Goal: Task Accomplishment & Management: Use online tool/utility

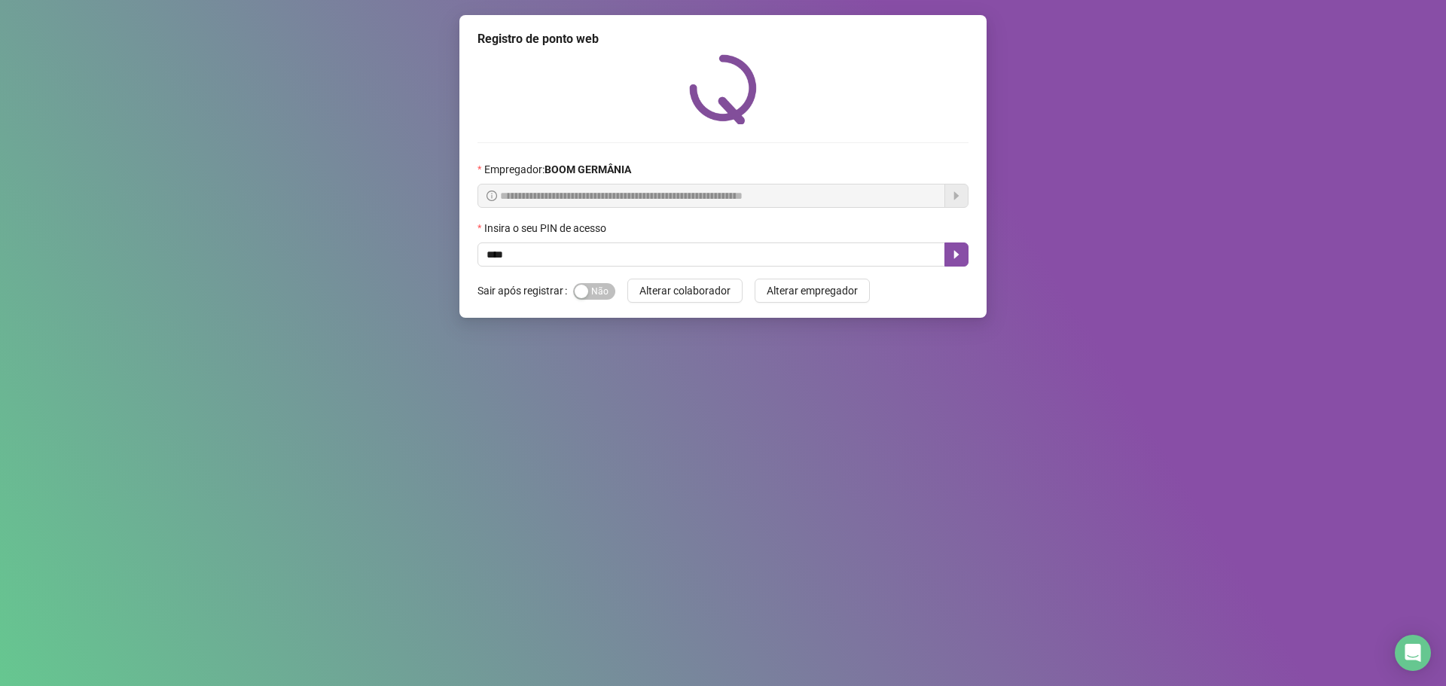
type input "****"
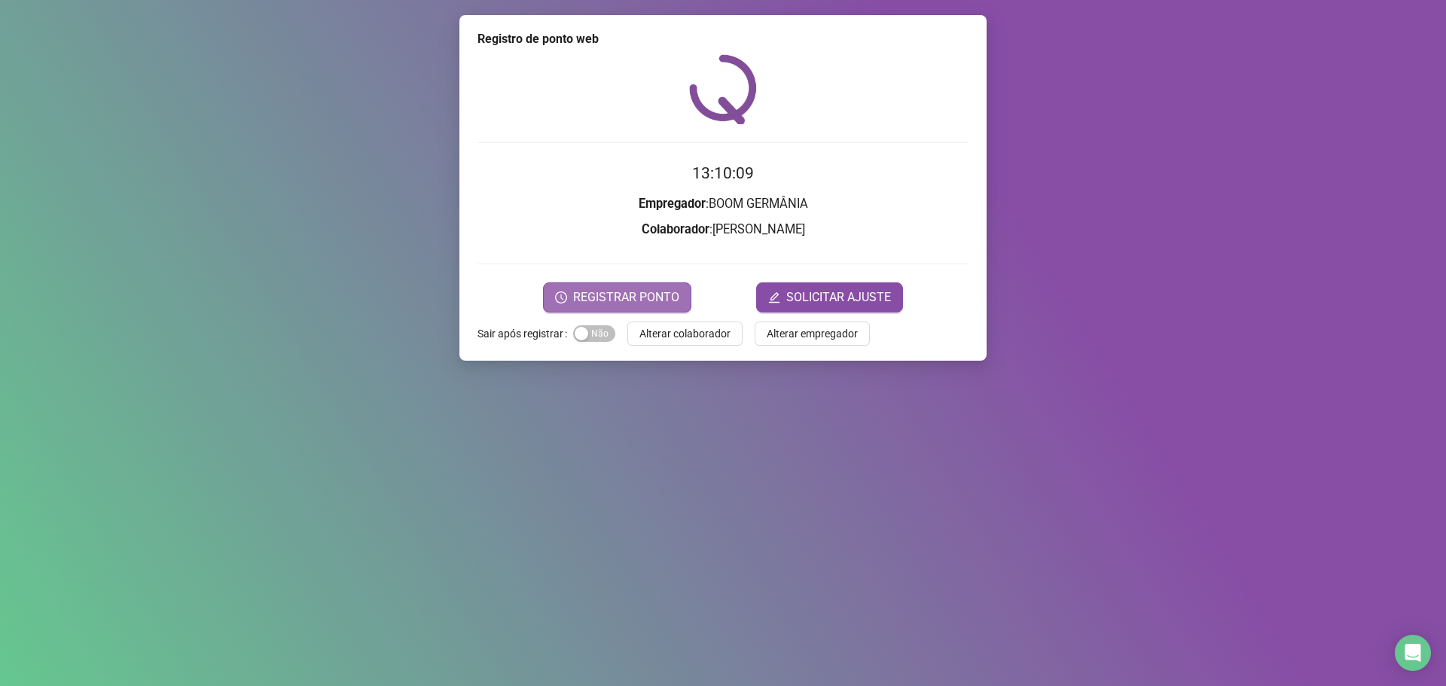
click at [651, 295] on span "REGISTRAR PONTO" at bounding box center [626, 297] width 106 height 18
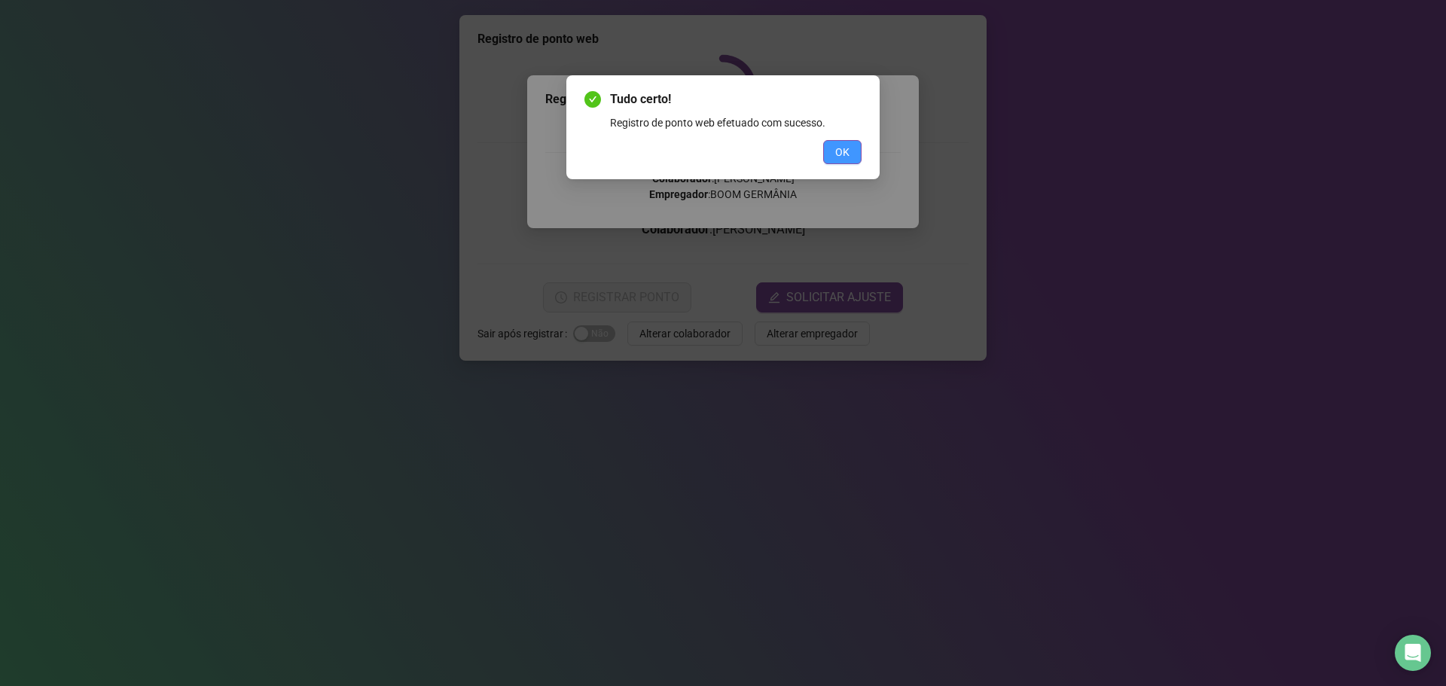
click at [839, 156] on span "OK" at bounding box center [842, 152] width 14 height 17
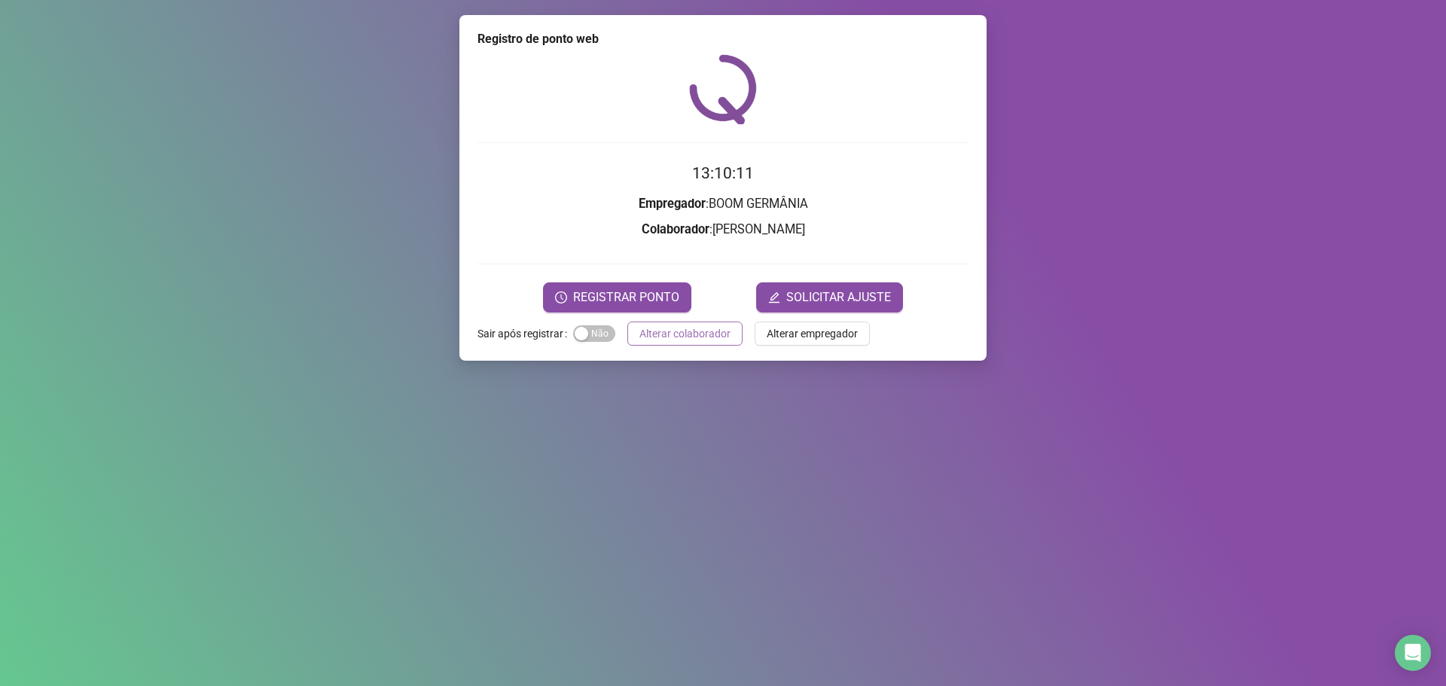
click at [689, 340] on span "Alterar colaborador" at bounding box center [684, 333] width 91 height 17
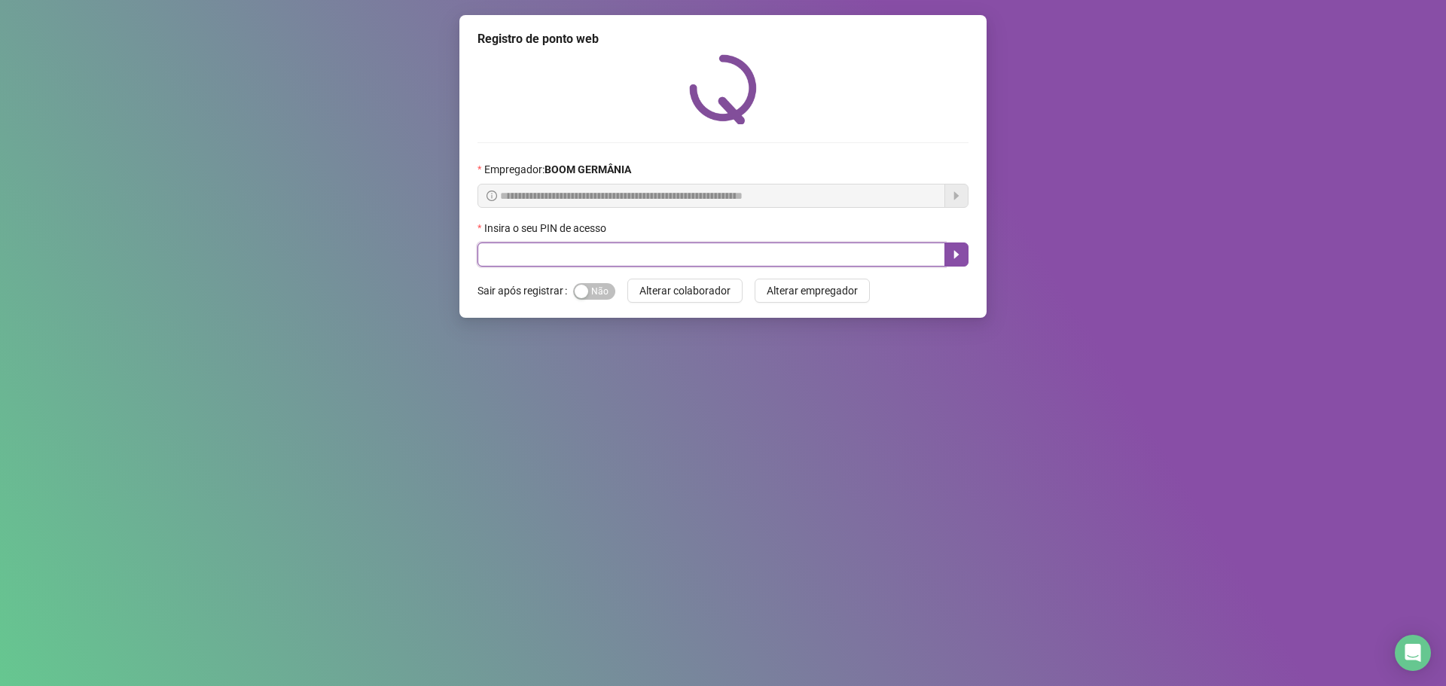
click at [595, 250] on input "text" at bounding box center [712, 255] width 468 height 24
type input "*****"
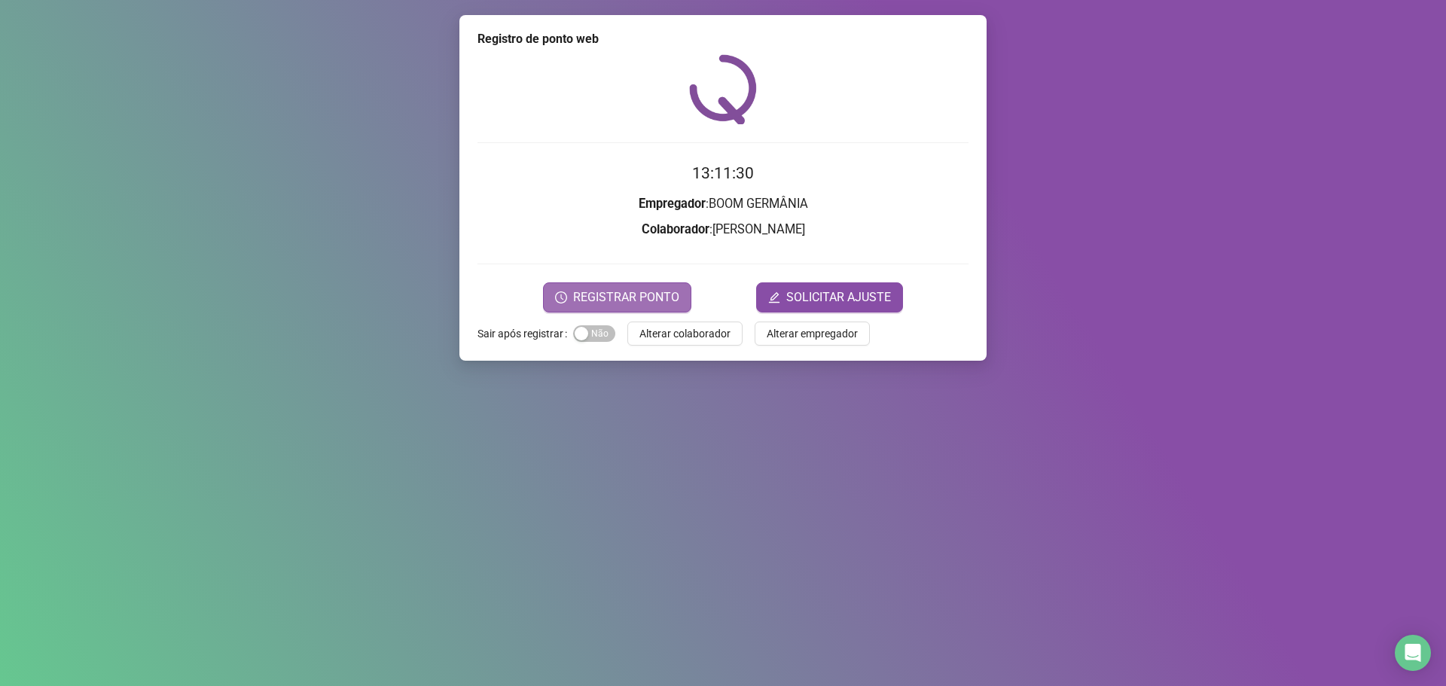
click at [649, 290] on span "REGISTRAR PONTO" at bounding box center [626, 297] width 106 height 18
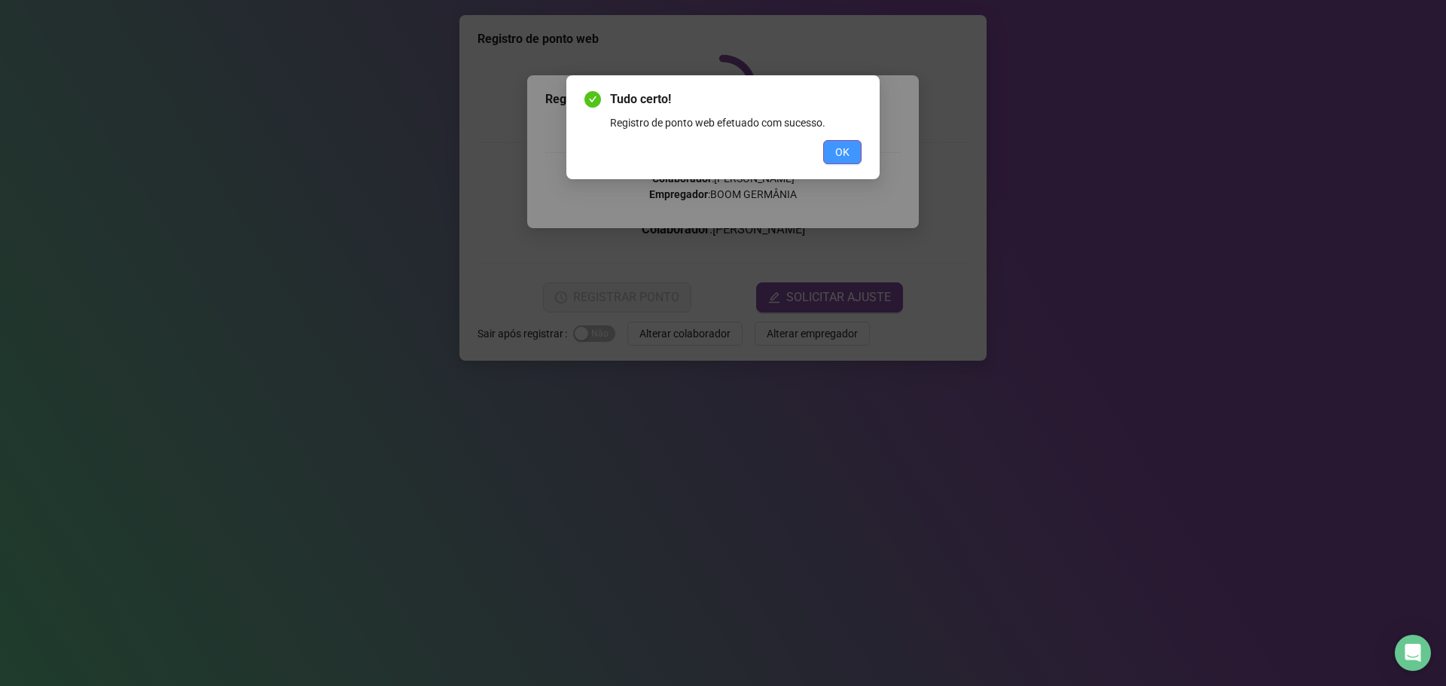
click at [842, 153] on span "OK" at bounding box center [842, 152] width 14 height 17
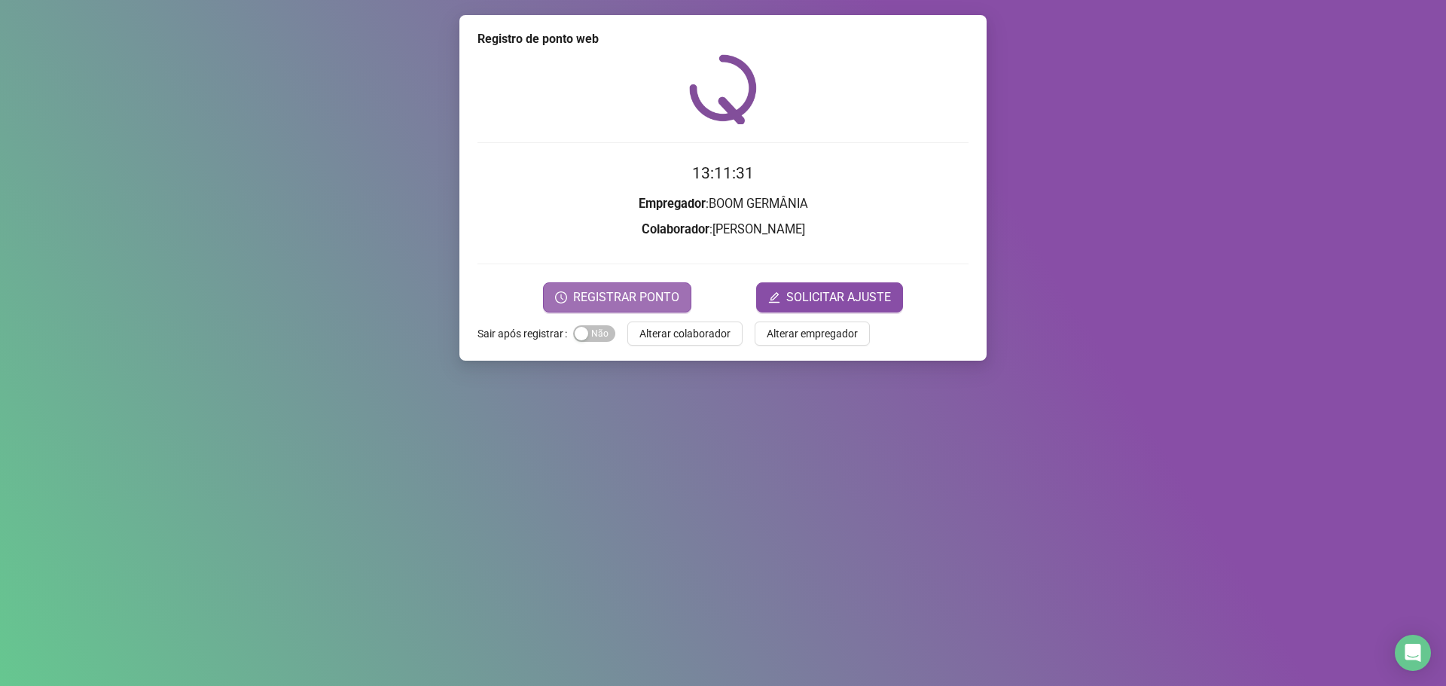
click at [641, 289] on span "REGISTRAR PONTO" at bounding box center [626, 297] width 106 height 18
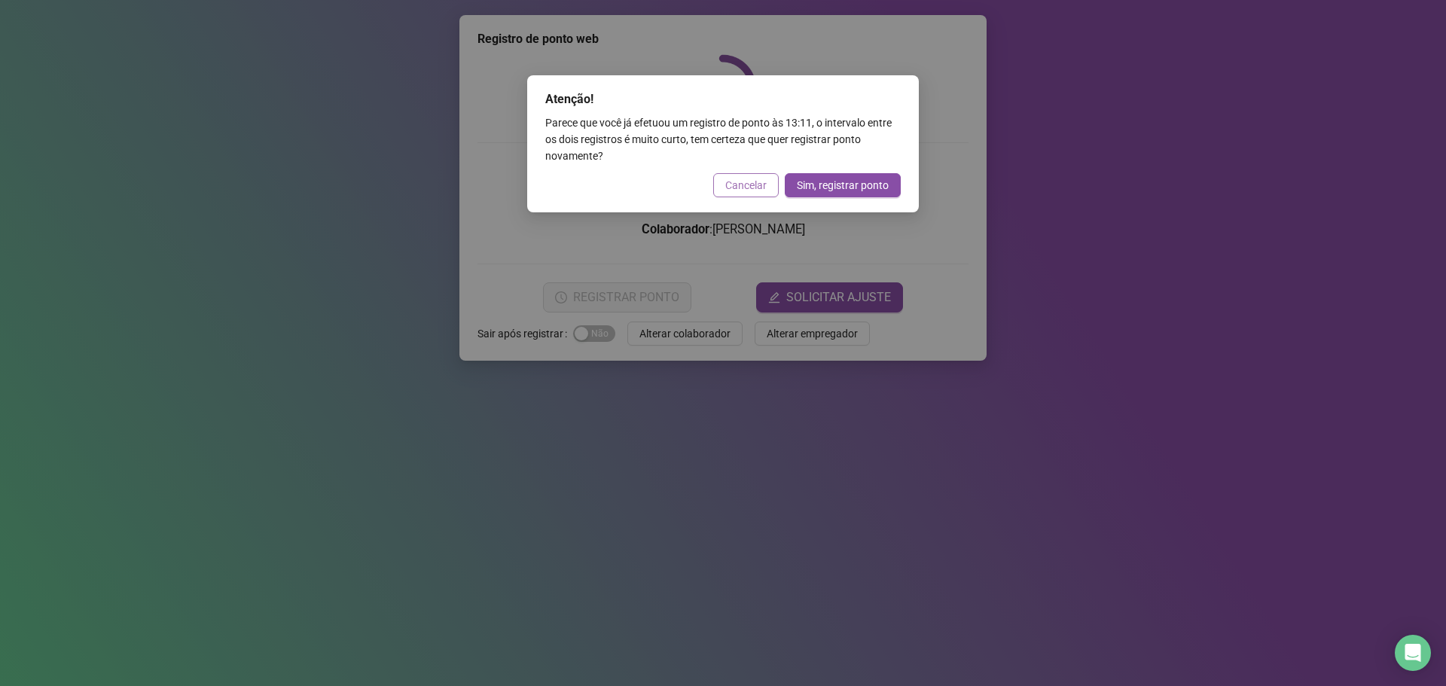
click at [740, 184] on span "Cancelar" at bounding box center [745, 185] width 41 height 17
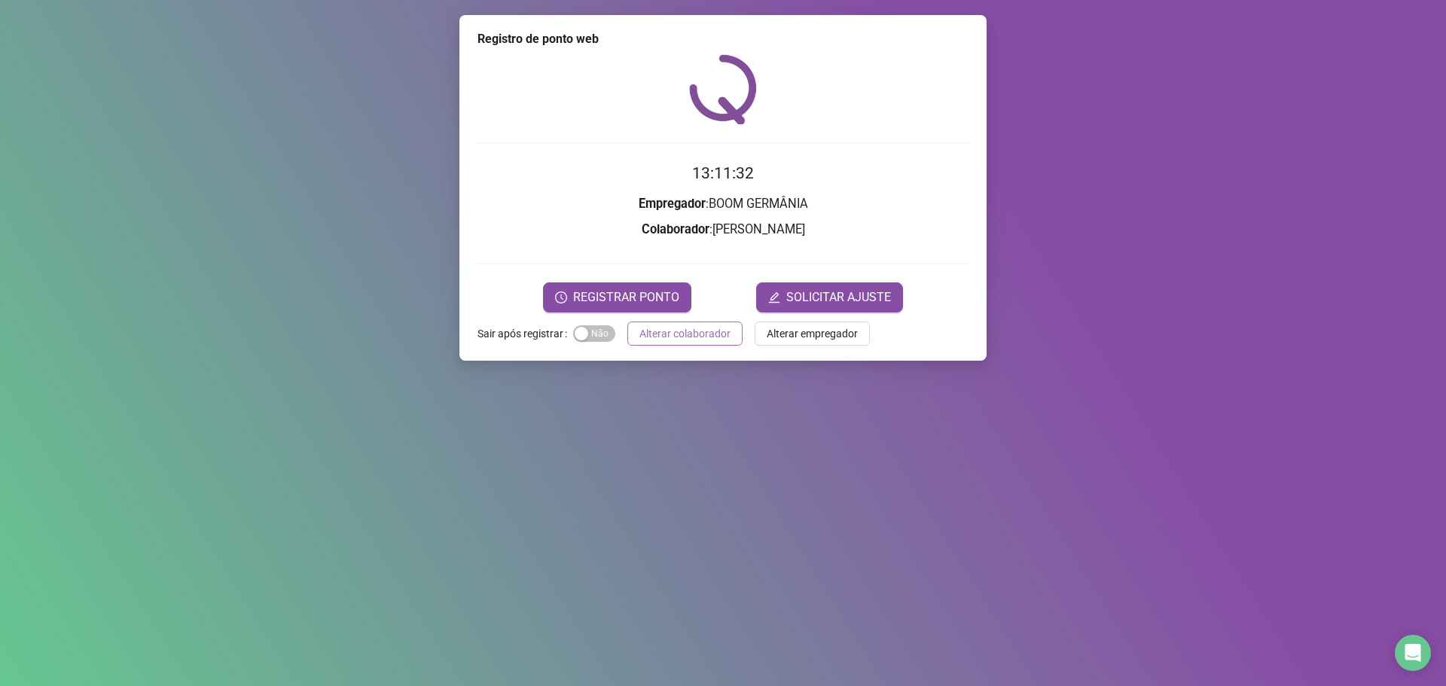
click at [718, 334] on span "Alterar colaborador" at bounding box center [684, 333] width 91 height 17
